Goal: Task Accomplishment & Management: Manage account settings

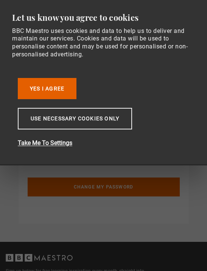
click at [72, 89] on button "Yes I Agree" at bounding box center [47, 88] width 59 height 21
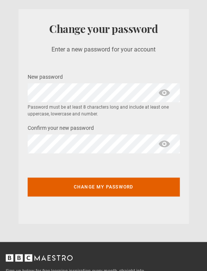
click at [166, 90] on span "show password" at bounding box center [164, 92] width 30 height 19
click at [163, 142] on span "show password" at bounding box center [164, 143] width 30 height 19
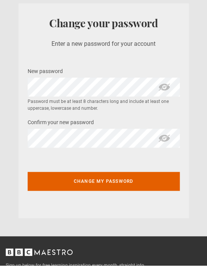
click at [139, 181] on button "Change my password" at bounding box center [104, 186] width 152 height 19
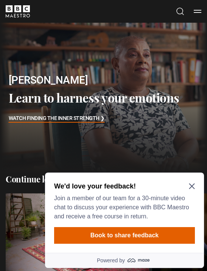
click at [195, 182] on div "We'd love your feedback! Join a member of our team for a 30-minute video chat t…" at bounding box center [124, 212] width 159 height 80
click at [192, 185] on icon "Close Maze Prompt" at bounding box center [192, 186] width 6 height 6
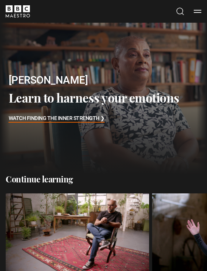
click at [20, 16] on icon "BBC Maestro" at bounding box center [18, 11] width 24 height 12
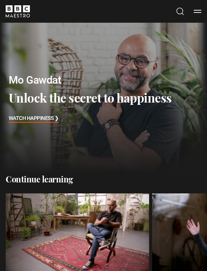
click at [193, 12] on button "Menu" at bounding box center [197, 12] width 8 height 8
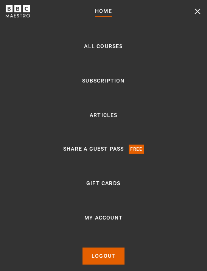
click at [115, 222] on link "My Account" at bounding box center [103, 217] width 38 height 9
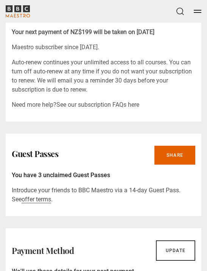
scroll to position [456, 0]
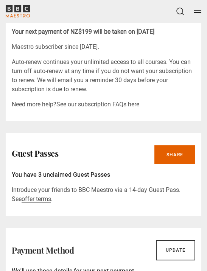
click at [183, 145] on link "Share" at bounding box center [174, 154] width 41 height 19
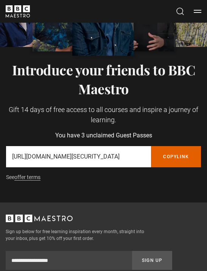
scroll to position [80, 0]
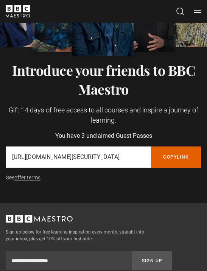
click at [186, 158] on button "Copy referral link" at bounding box center [176, 156] width 50 height 21
